Goal: Transaction & Acquisition: Purchase product/service

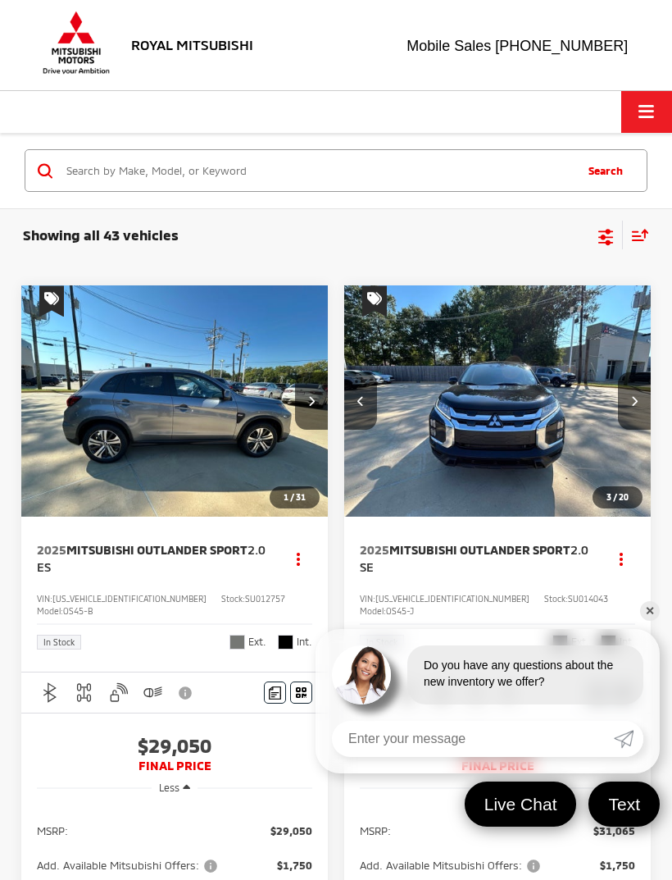
scroll to position [0, 619]
click at [654, 602] on link "✕" at bounding box center [650, 611] width 20 height 20
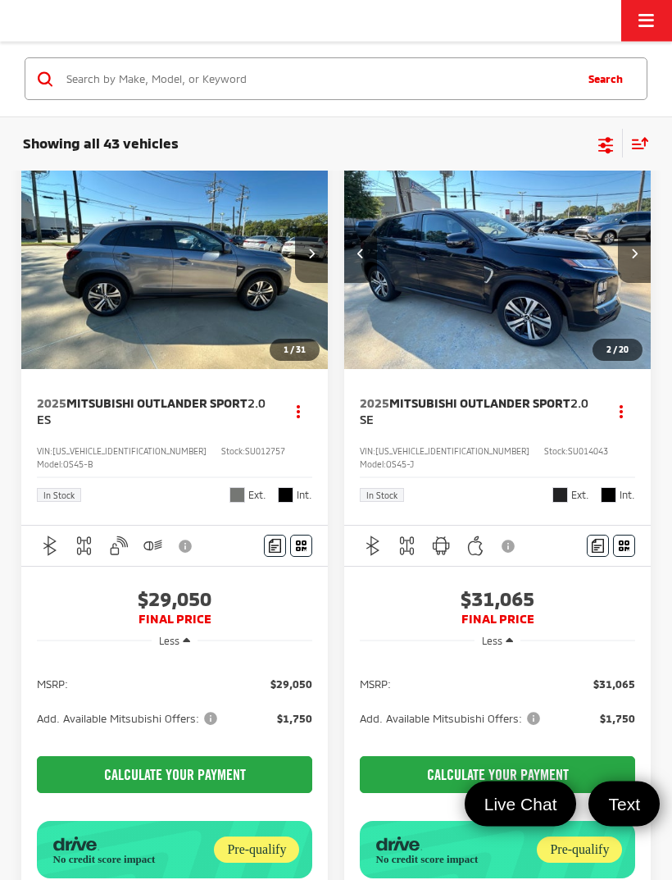
scroll to position [0, 0]
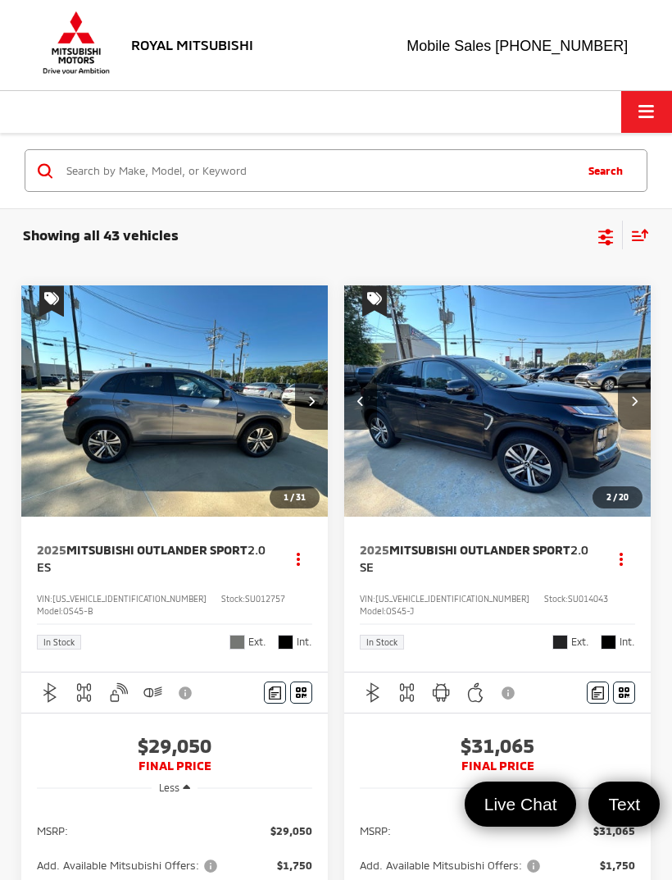
click at [640, 127] on button "Click to show site navigation" at bounding box center [647, 112] width 51 height 42
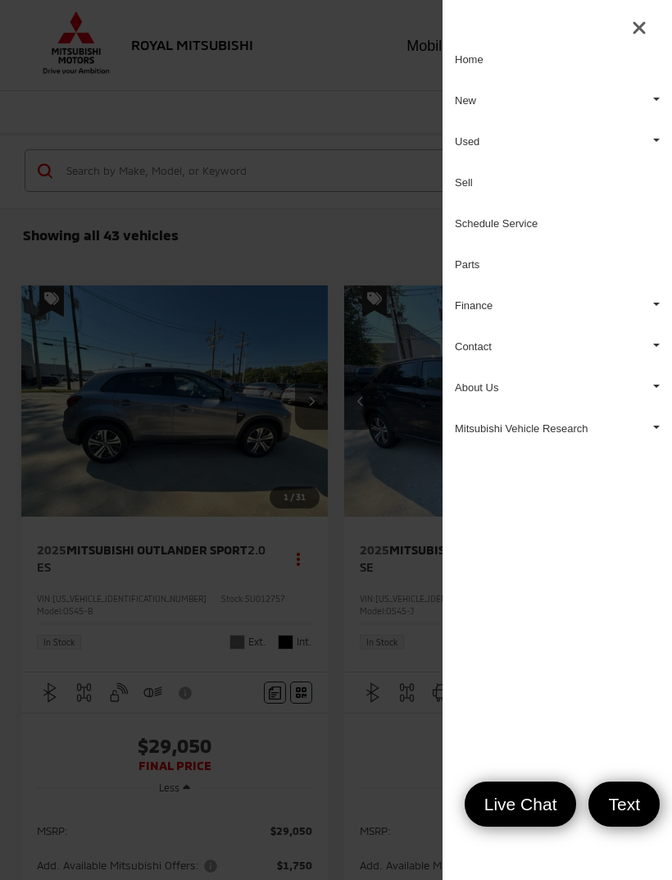
click at [472, 144] on link "Used" at bounding box center [558, 141] width 230 height 41
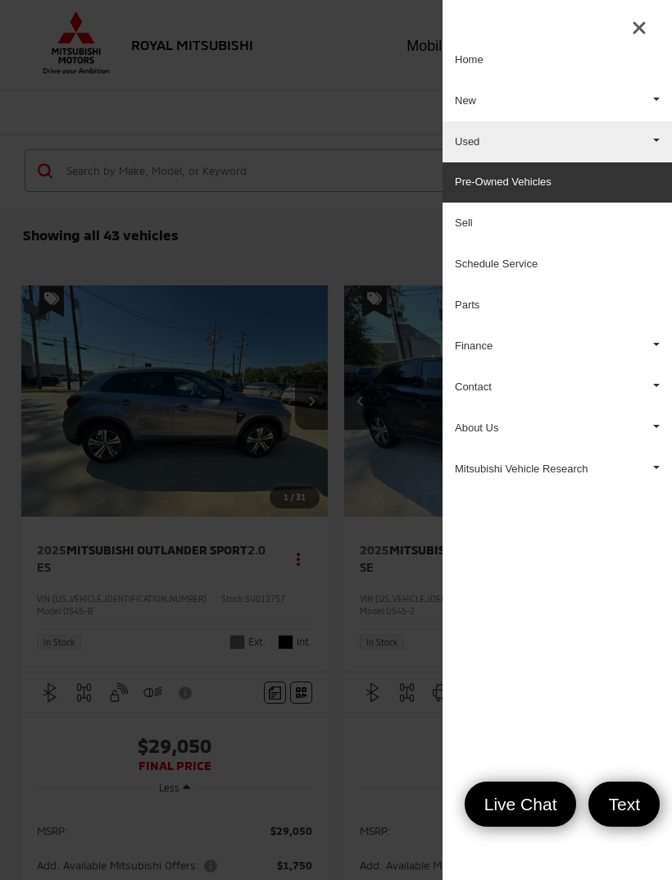
click at [547, 185] on link "Pre-Owned Vehicles" at bounding box center [558, 182] width 230 height 40
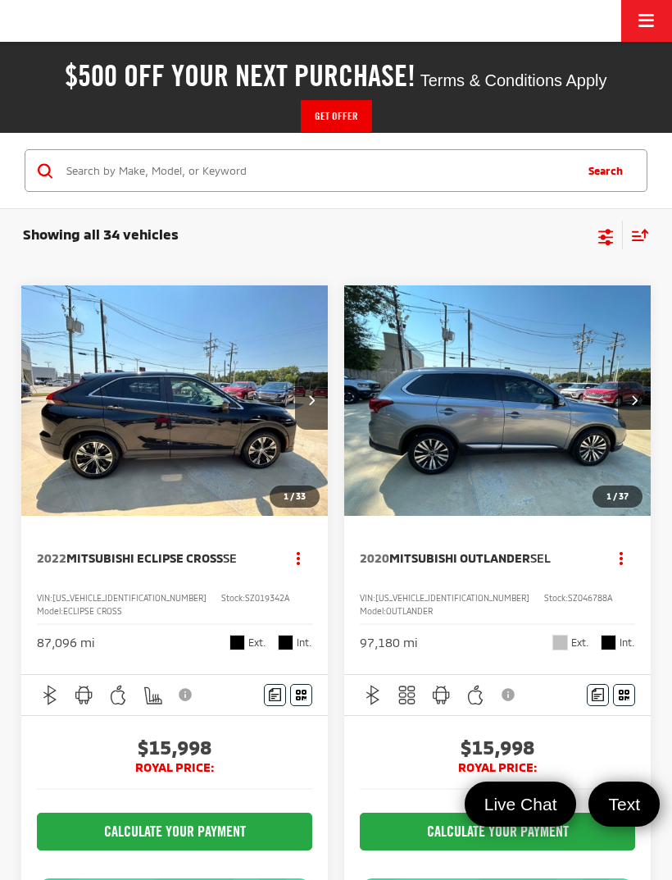
scroll to position [100, 0]
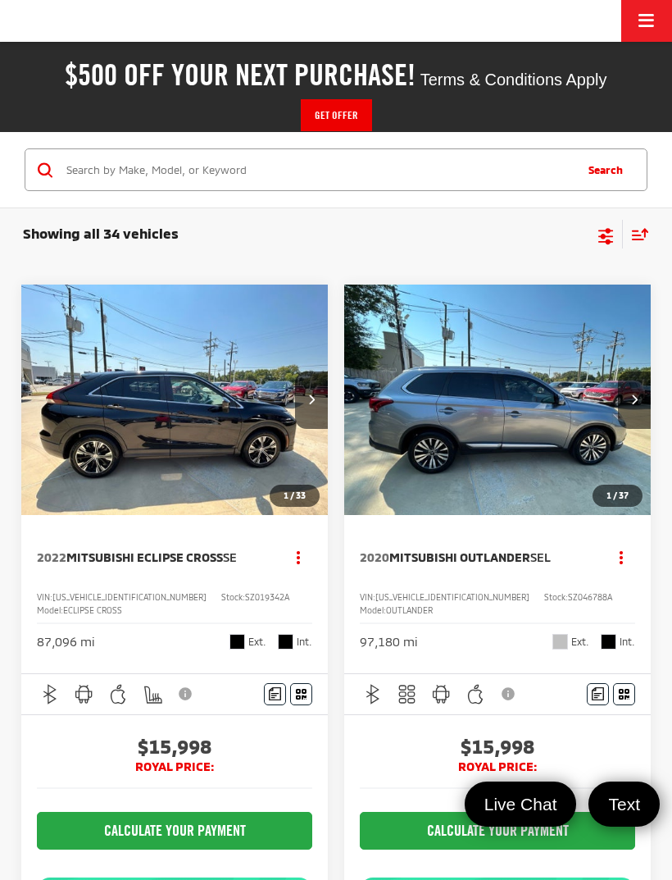
click at [317, 396] on button "Next image" at bounding box center [311, 400] width 33 height 57
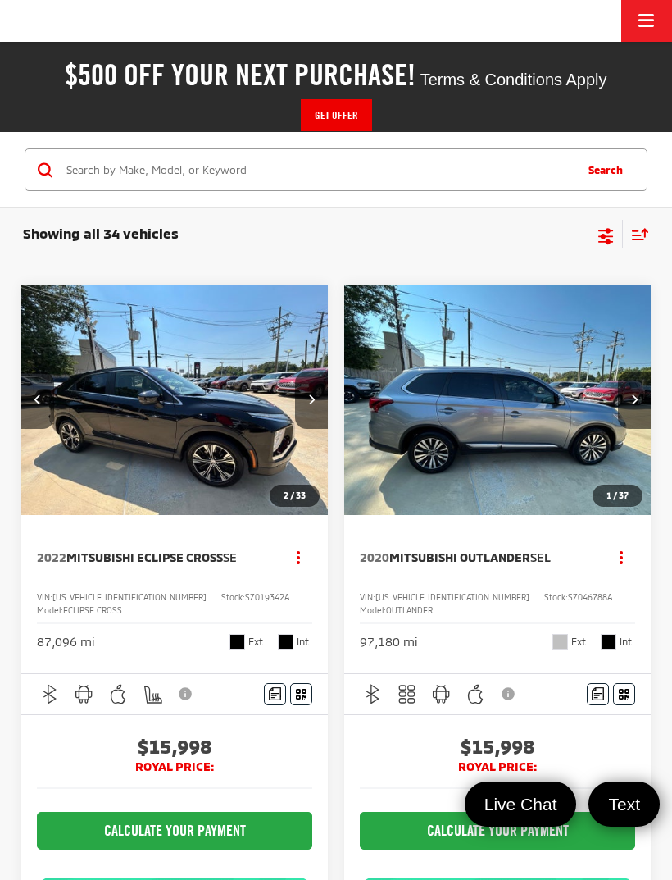
click at [323, 392] on button "Next image" at bounding box center [311, 400] width 33 height 57
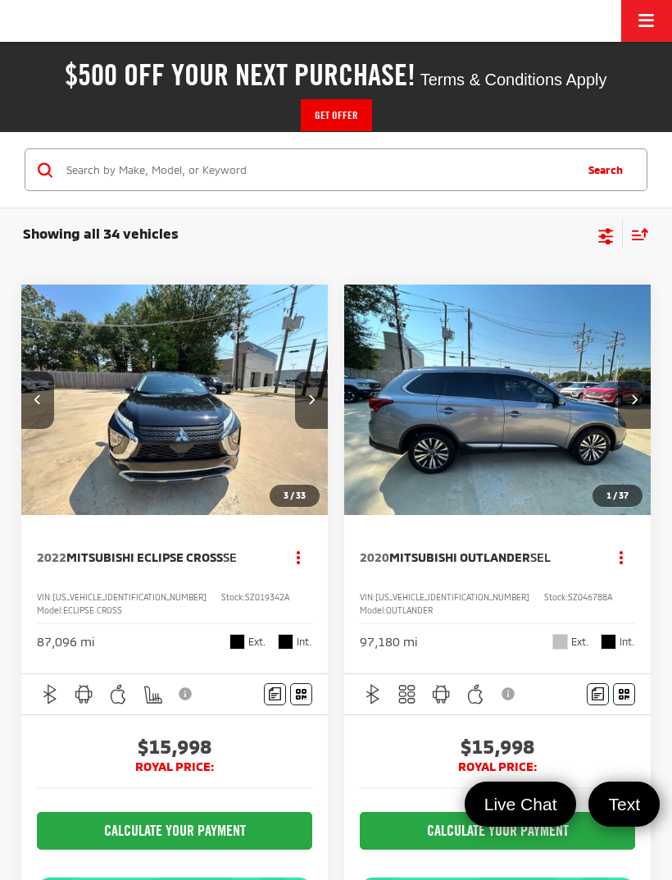
click at [326, 399] on button "Next image" at bounding box center [311, 400] width 33 height 57
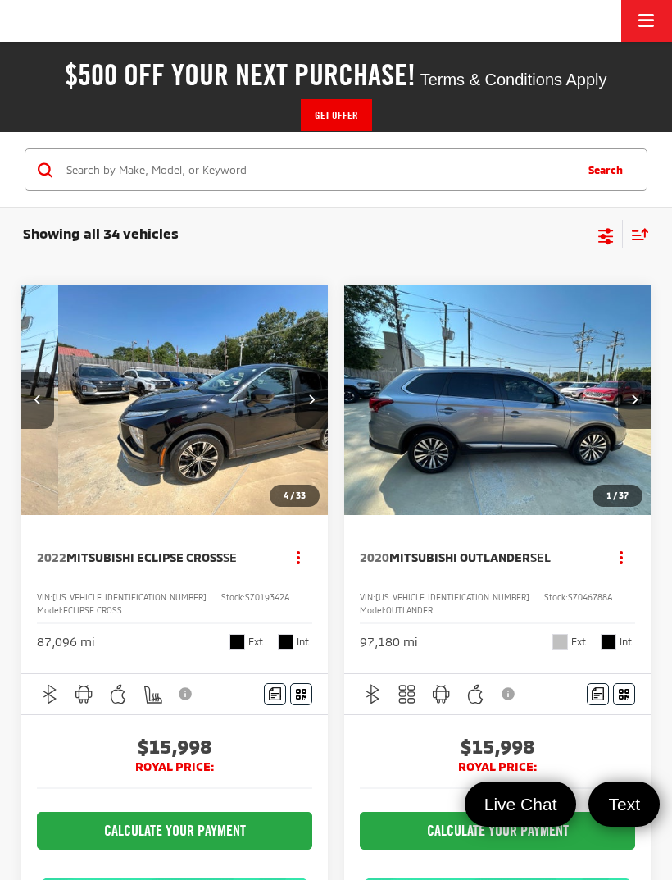
scroll to position [0, 928]
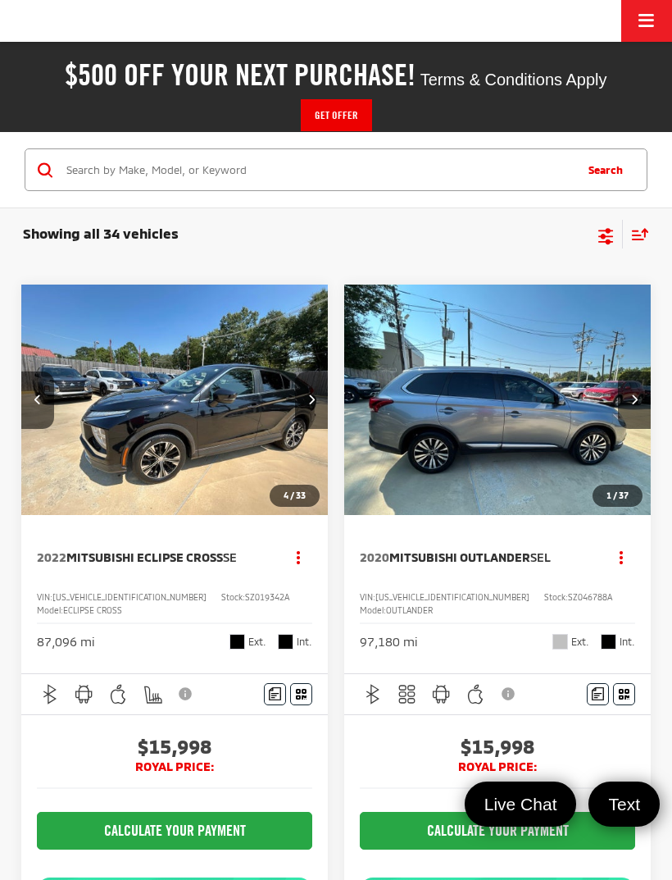
click at [322, 399] on button "Next image" at bounding box center [311, 400] width 33 height 57
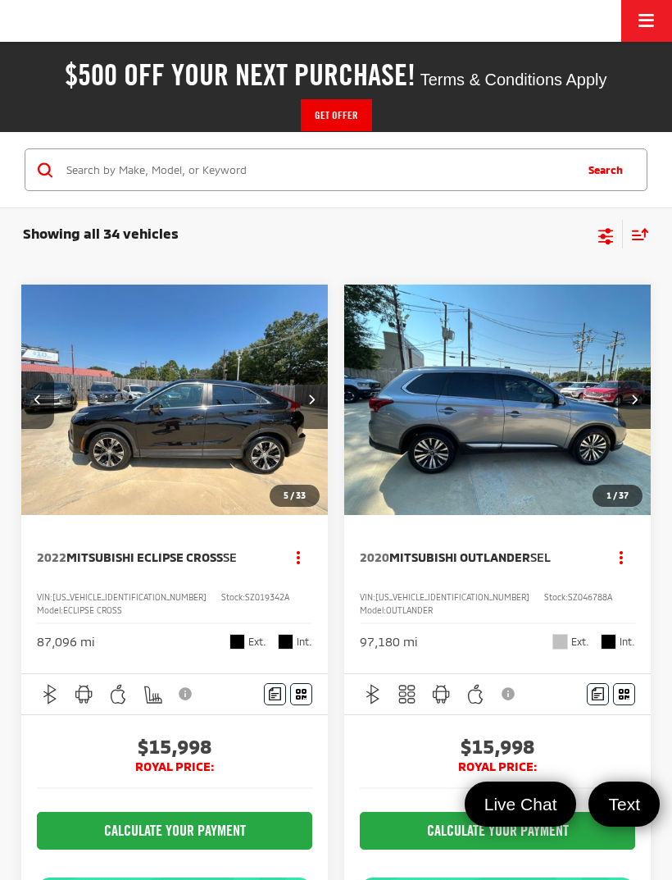
click at [321, 401] on button "Next image" at bounding box center [311, 400] width 33 height 57
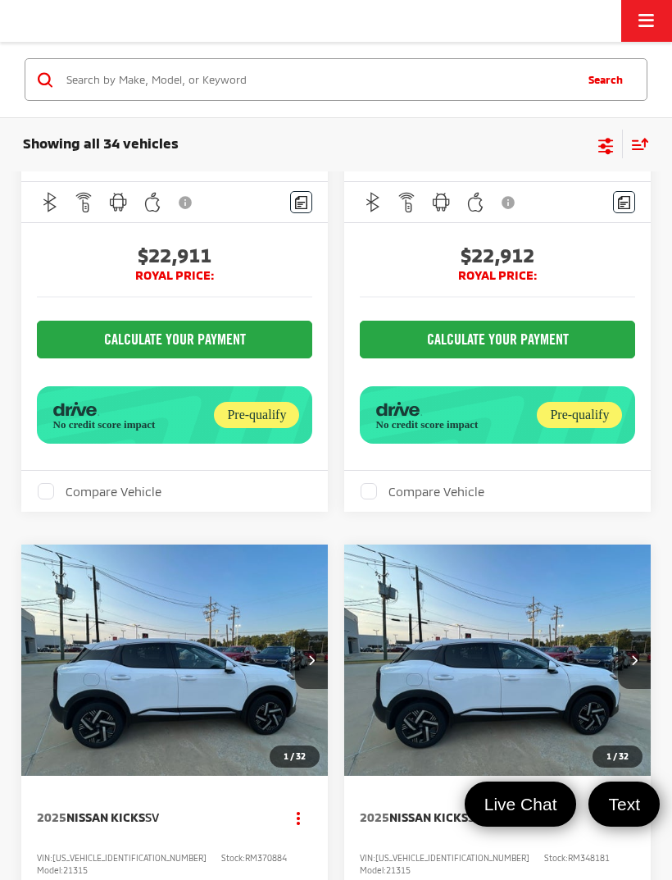
scroll to position [6601, 0]
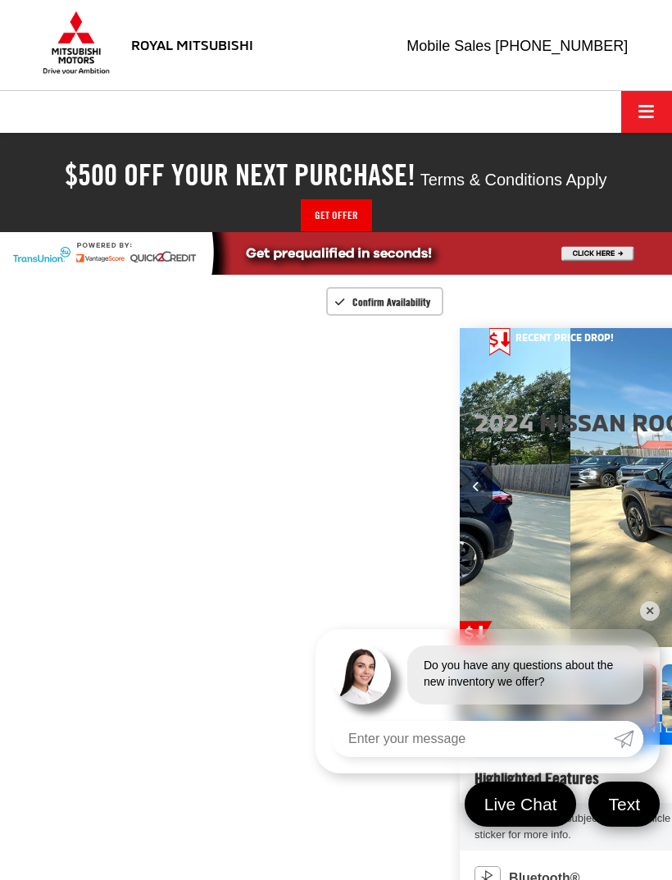
scroll to position [0, 2017]
click at [652, 606] on link "✕" at bounding box center [650, 611] width 20 height 20
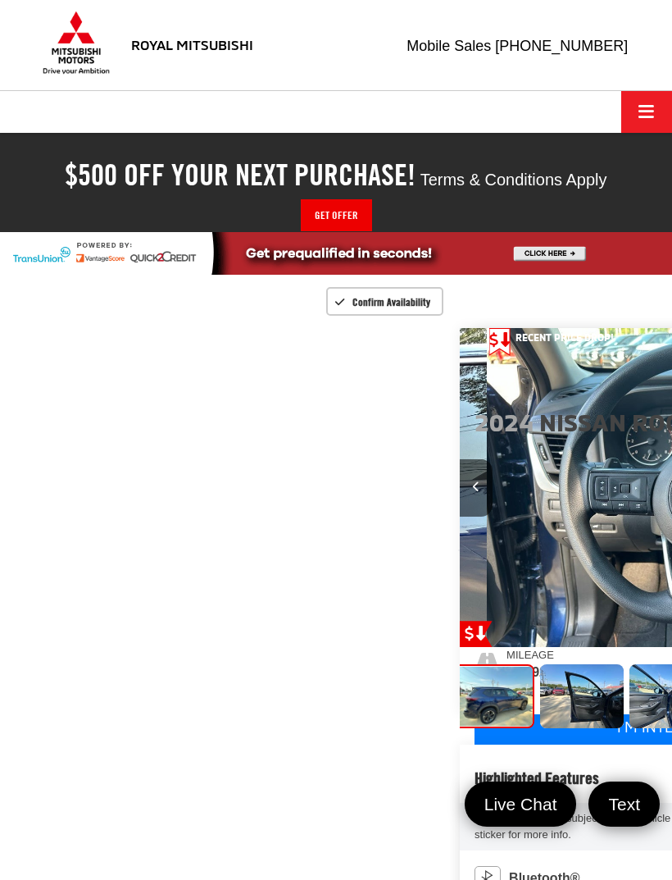
scroll to position [0, 0]
